Goal: Task Accomplishment & Management: Manage account settings

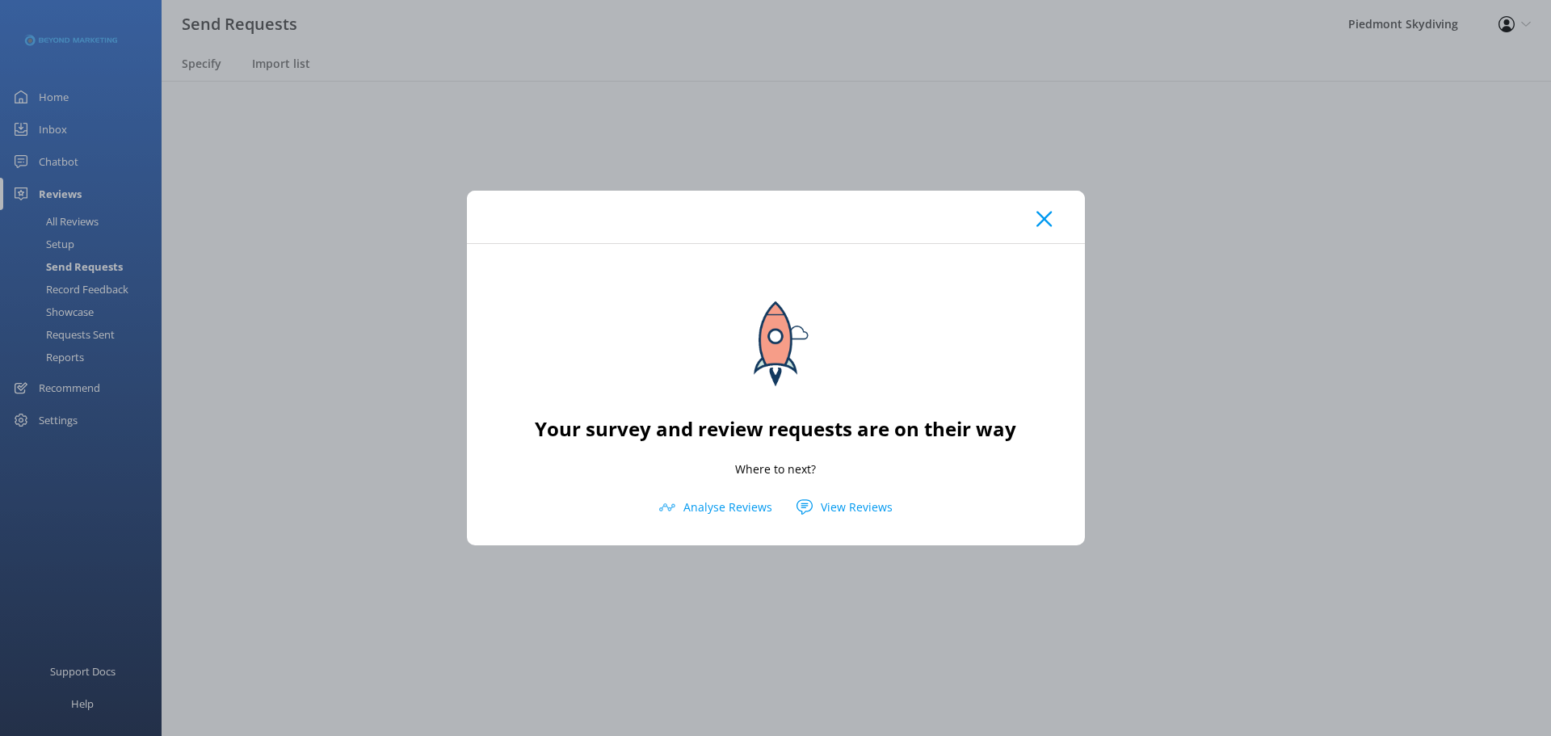
click at [1055, 225] on div at bounding box center [776, 217] width 618 height 53
click at [1037, 225] on icon at bounding box center [1044, 219] width 15 height 16
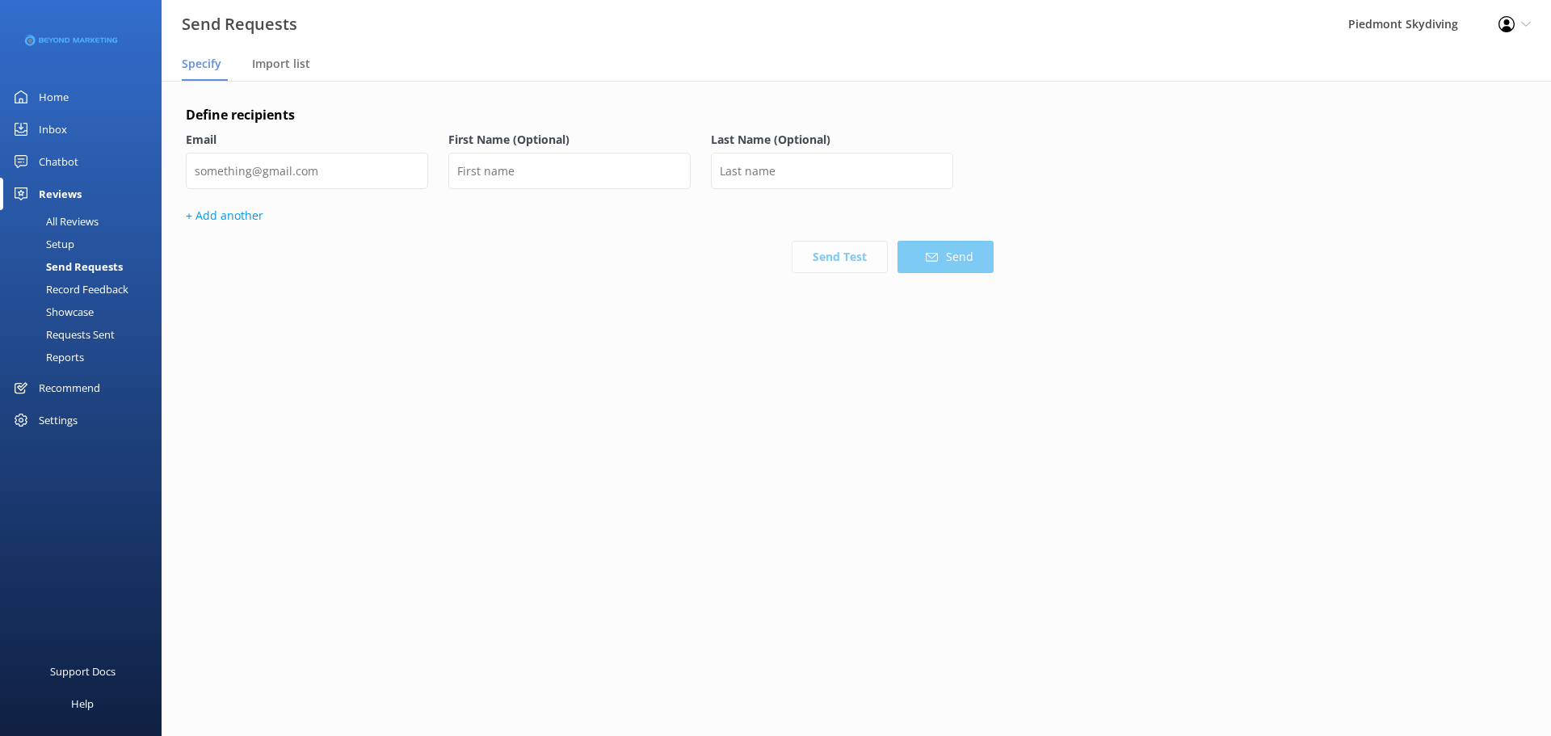
click at [64, 198] on div "Reviews" at bounding box center [60, 194] width 43 height 32
